Goal: Transaction & Acquisition: Purchase product/service

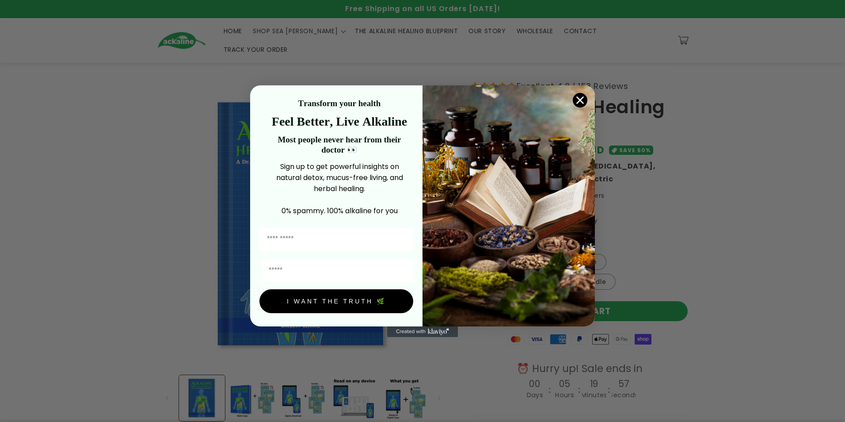
click at [580, 99] on icon "Close dialog" at bounding box center [580, 100] width 6 height 6
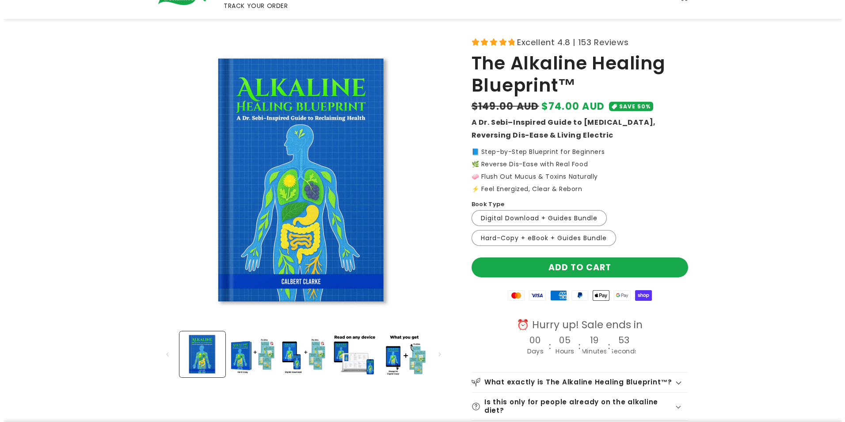
scroll to position [44, 0]
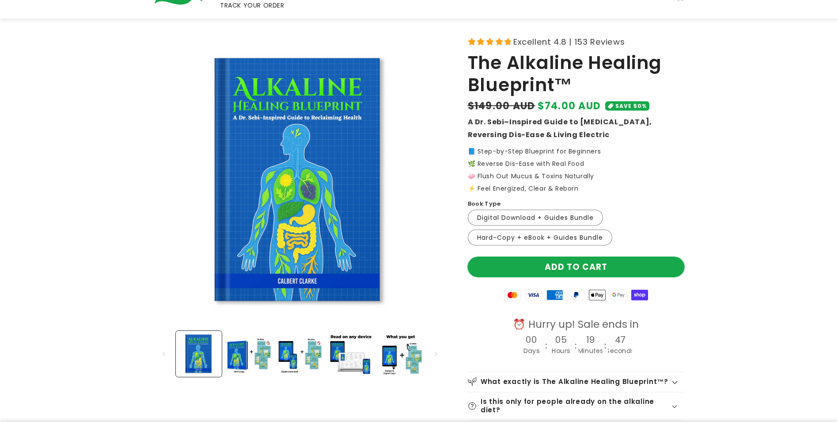
click at [515, 257] on button "Add to cart" at bounding box center [576, 267] width 217 height 20
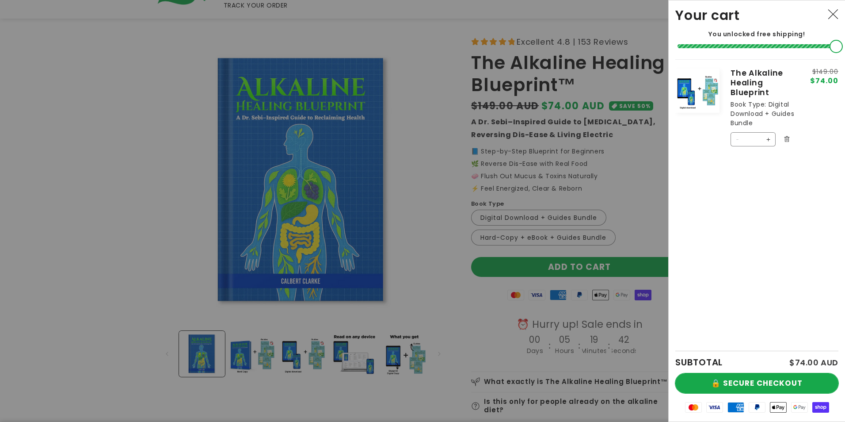
drag, startPoint x: 784, startPoint y: 382, endPoint x: 790, endPoint y: 382, distance: 6.6
click at [786, 382] on button "🔒 SECURE CHECKOUT" at bounding box center [756, 383] width 163 height 20
